Goal: Transaction & Acquisition: Download file/media

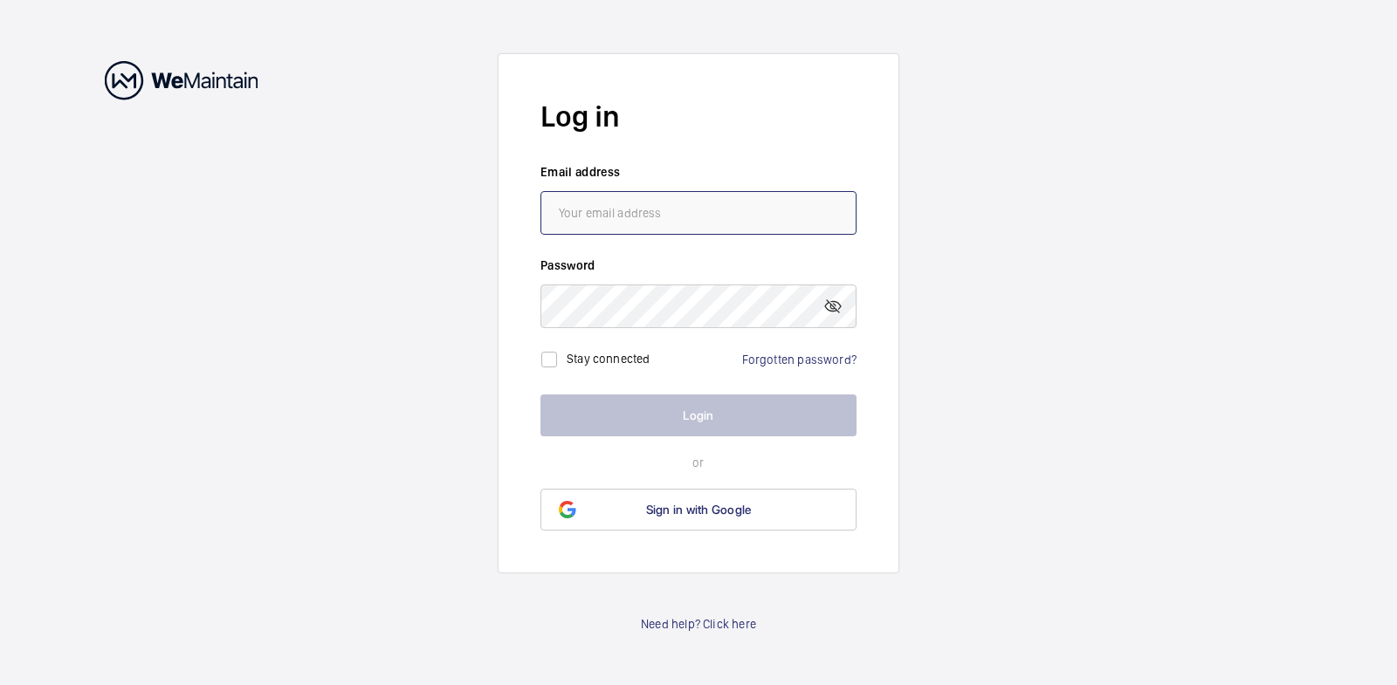
type input "[EMAIL_ADDRESS][DOMAIN_NAME]"
click at [706, 422] on button "Login" at bounding box center [698, 416] width 316 height 42
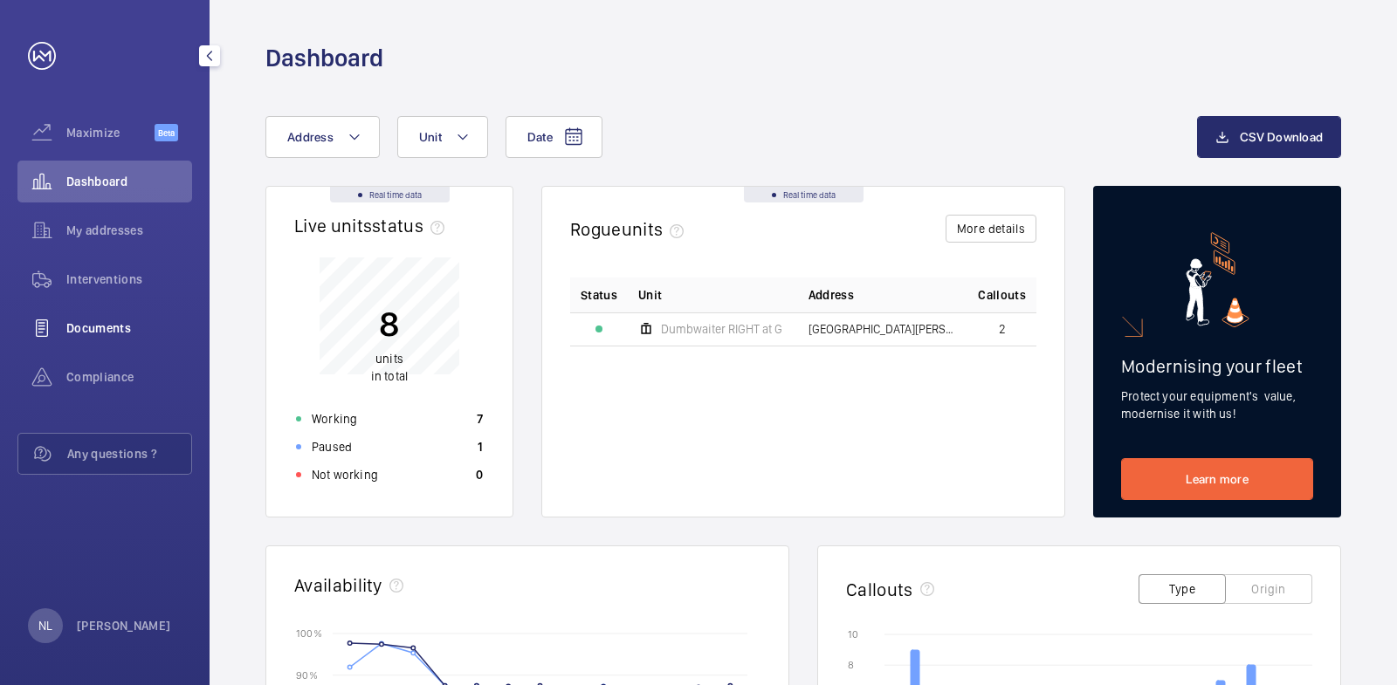
click at [111, 315] on div "Documents" at bounding box center [104, 328] width 175 height 42
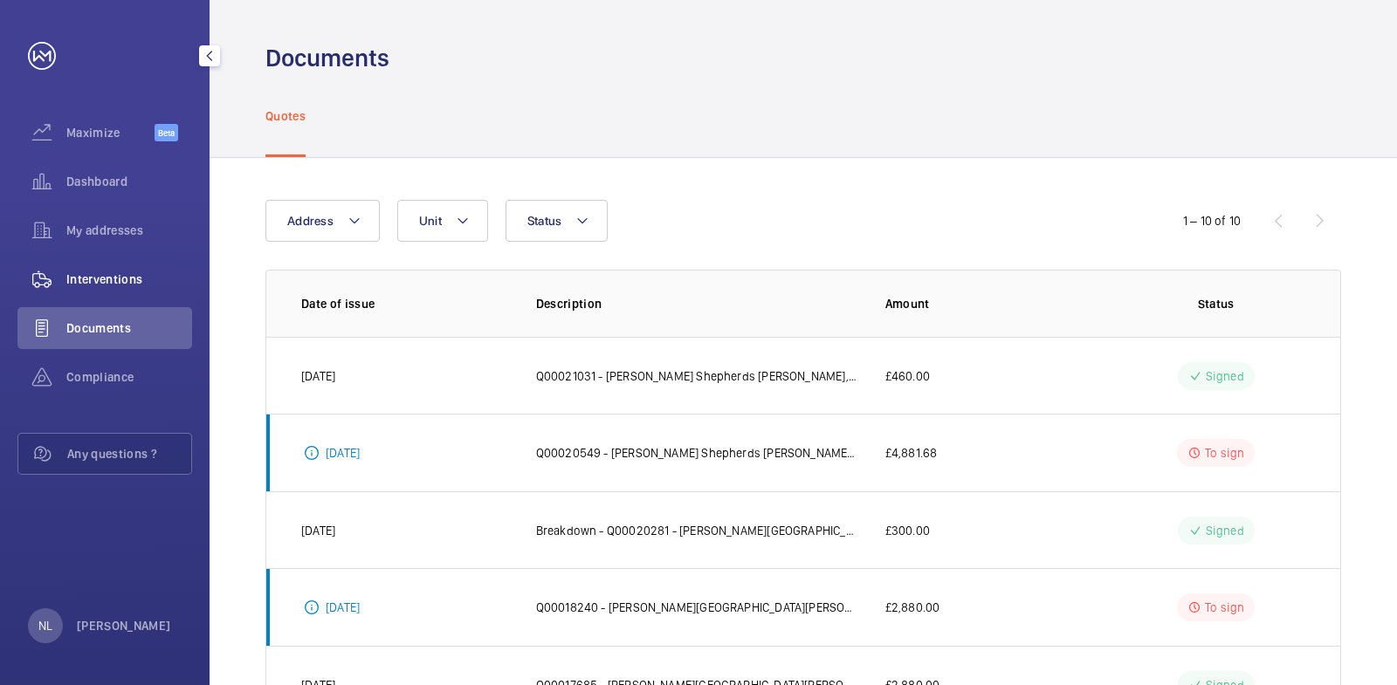
click at [127, 273] on span "Interventions" at bounding box center [129, 279] width 126 height 17
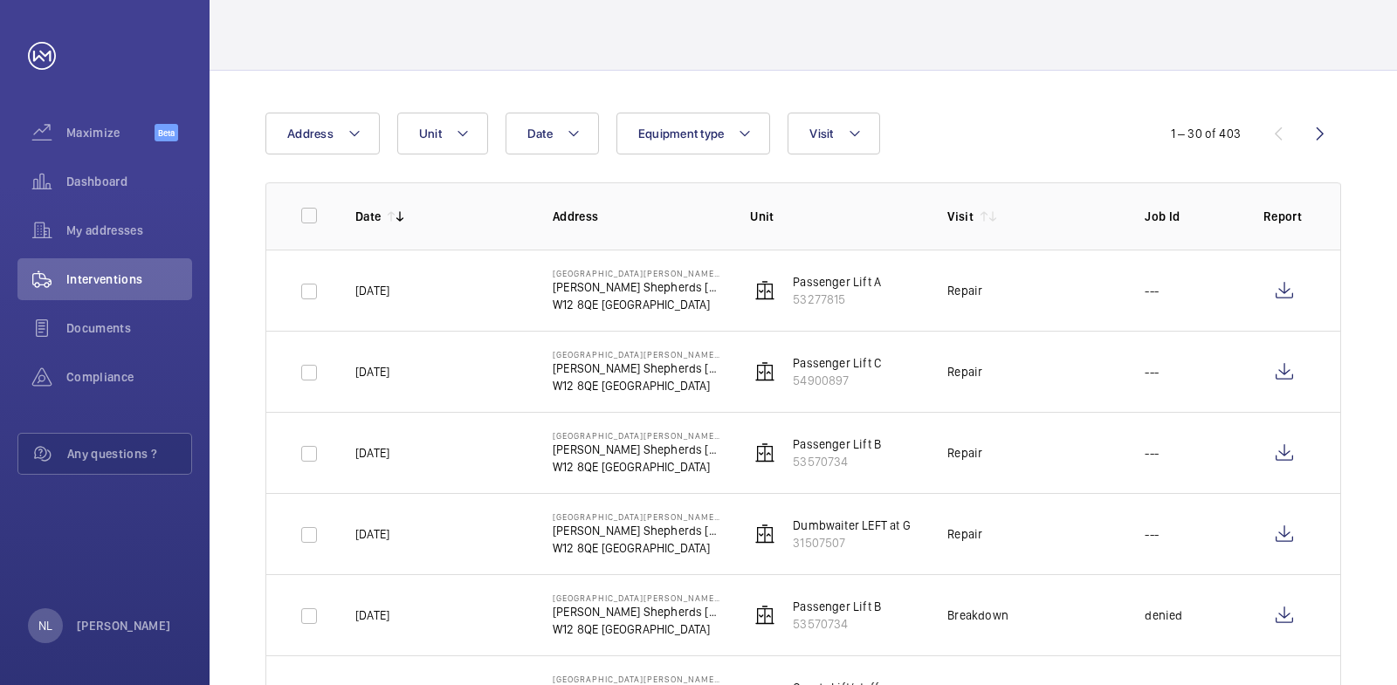
scroll to position [175, 0]
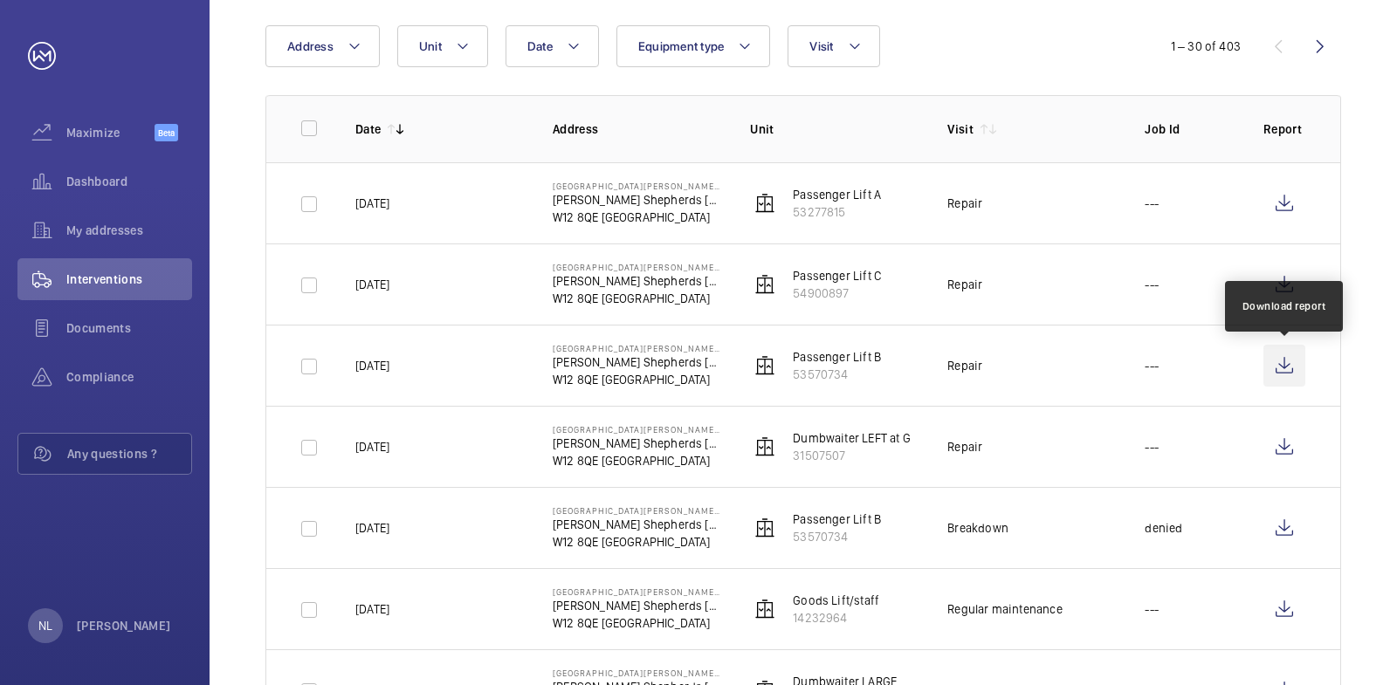
click at [1274, 365] on wm-front-icon-button at bounding box center [1284, 366] width 42 height 42
